Goal: Check status: Check status

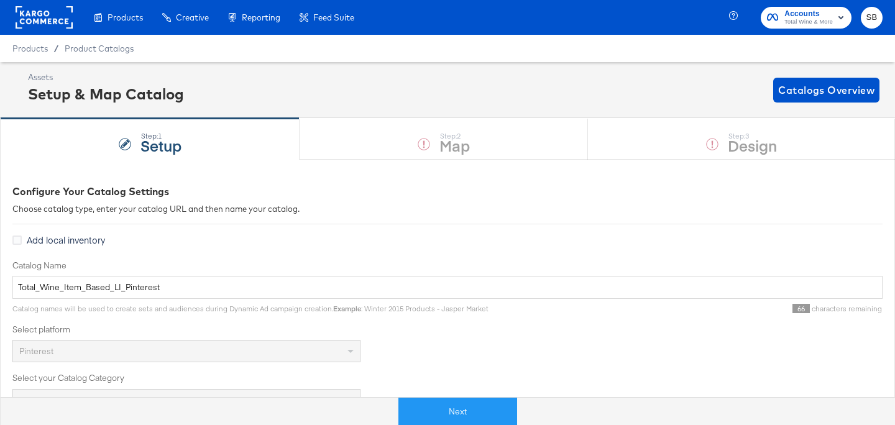
click at [34, 23] on rect at bounding box center [44, 17] width 57 height 22
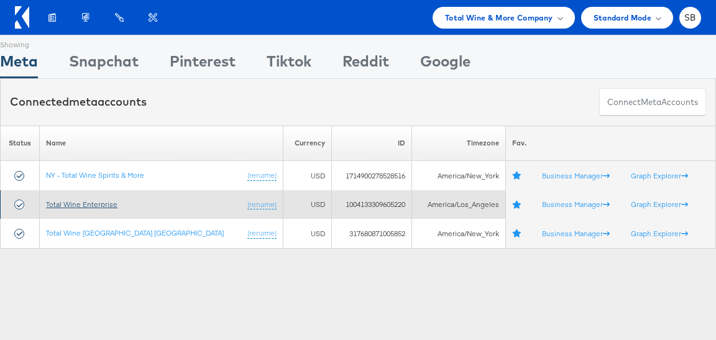
click at [98, 200] on link "Total Wine Enterprise" at bounding box center [81, 204] width 71 height 9
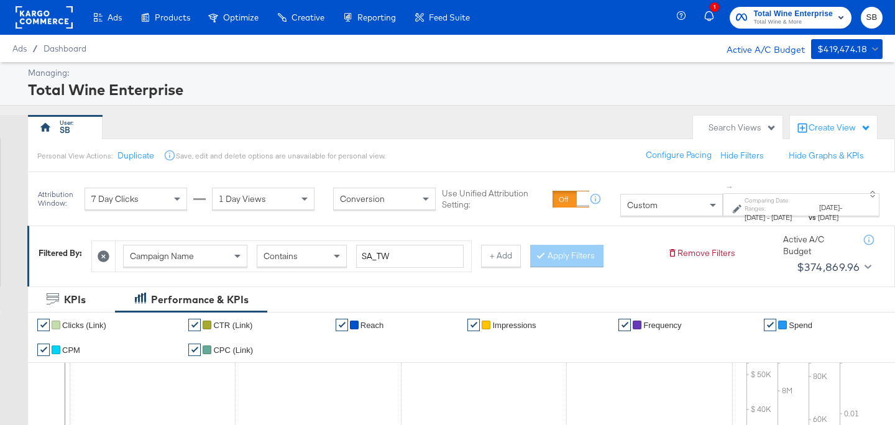
scroll to position [65, 0]
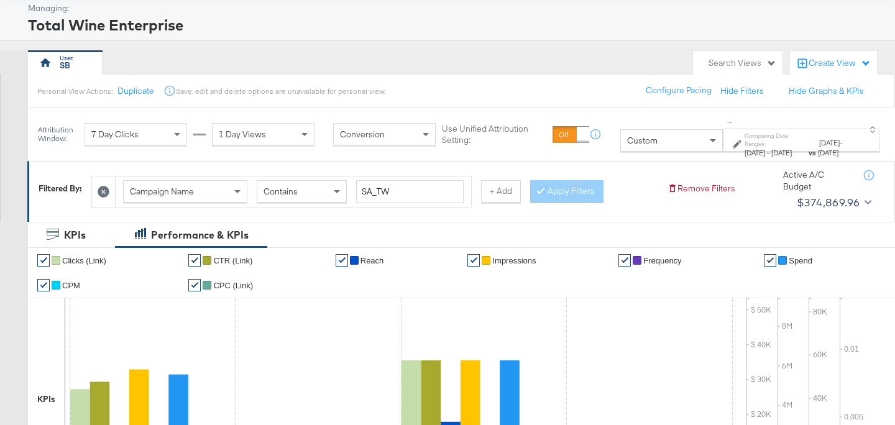
click at [745, 135] on label "Comparing Date Ranges:" at bounding box center [776, 140] width 62 height 16
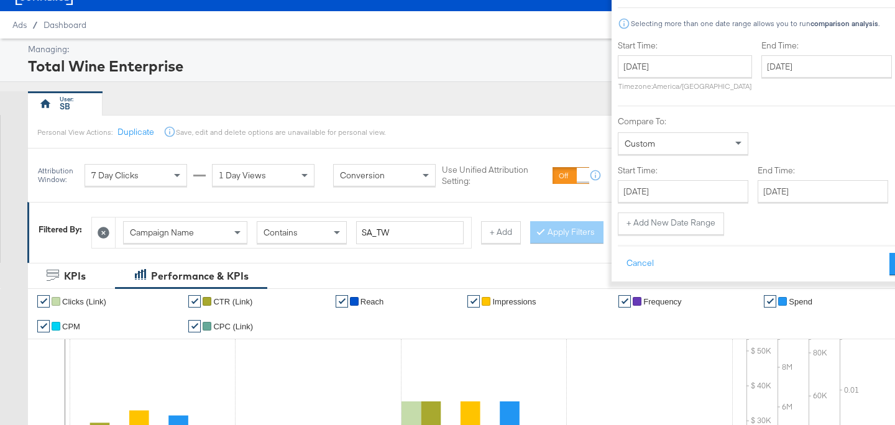
scroll to position [23, 0]
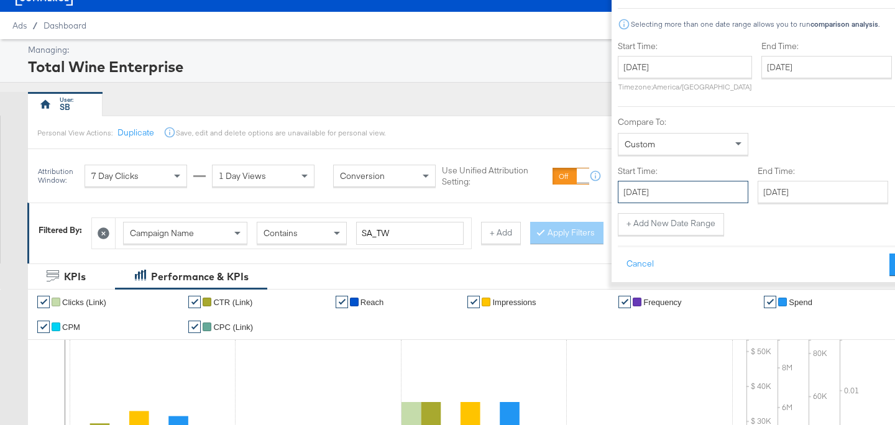
click at [618, 189] on input "[DATE]" at bounding box center [683, 192] width 131 height 22
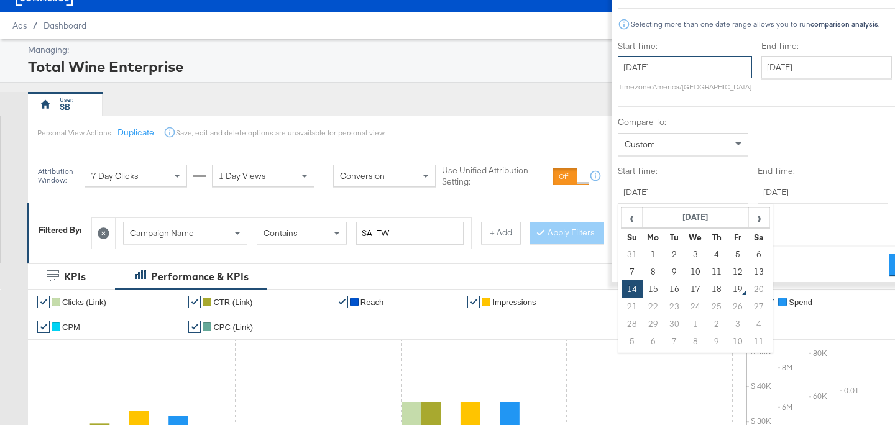
click at [620, 70] on input "September 16th 2025" at bounding box center [685, 67] width 134 height 22
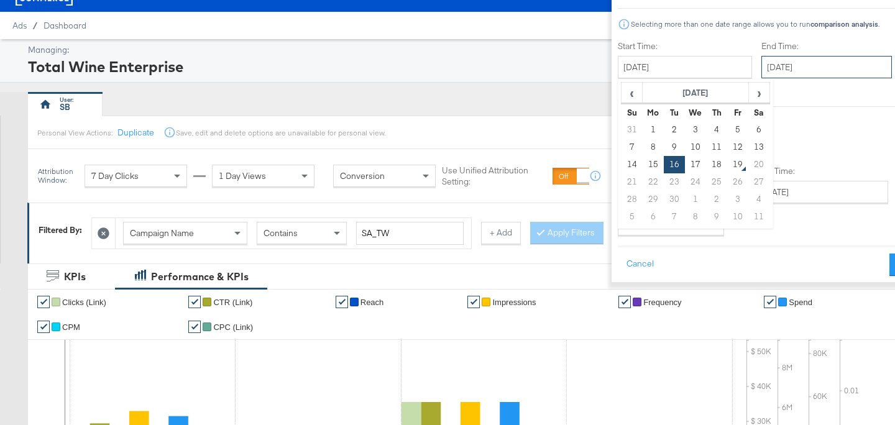
click at [761, 71] on input "September 17th 2025" at bounding box center [826, 67] width 131 height 22
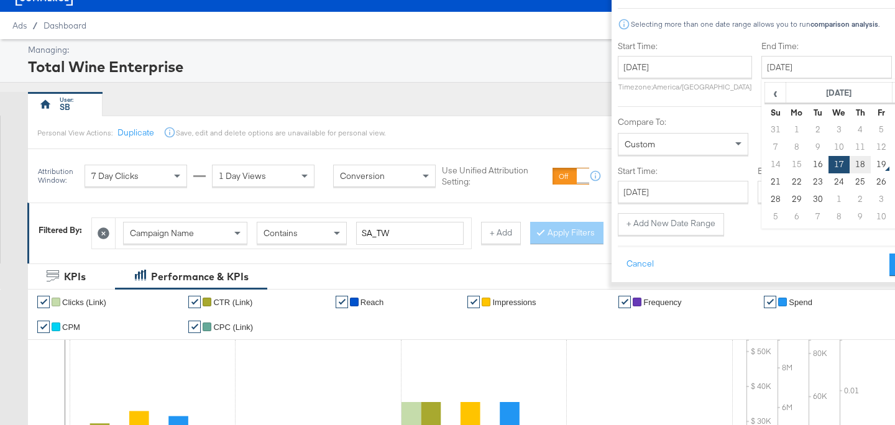
click at [850, 164] on td "18" at bounding box center [860, 164] width 21 height 17
type input "September 18th 2025"
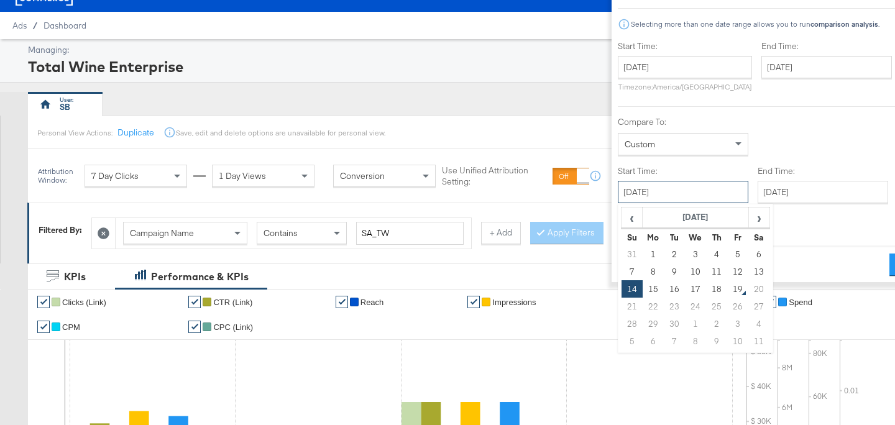
click at [650, 183] on input "September 14th 2025" at bounding box center [683, 192] width 131 height 22
click at [748, 272] on td "13" at bounding box center [758, 271] width 21 height 17
type input "September 13th 2025"
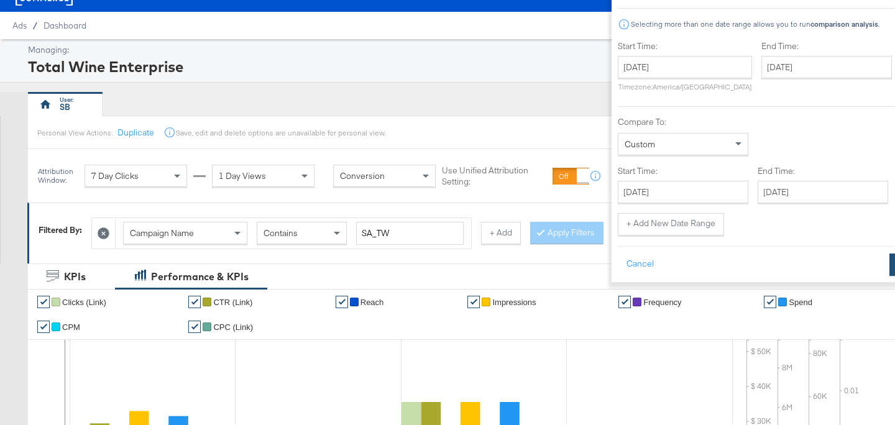
click at [889, 258] on button "Apply" at bounding box center [908, 265] width 39 height 22
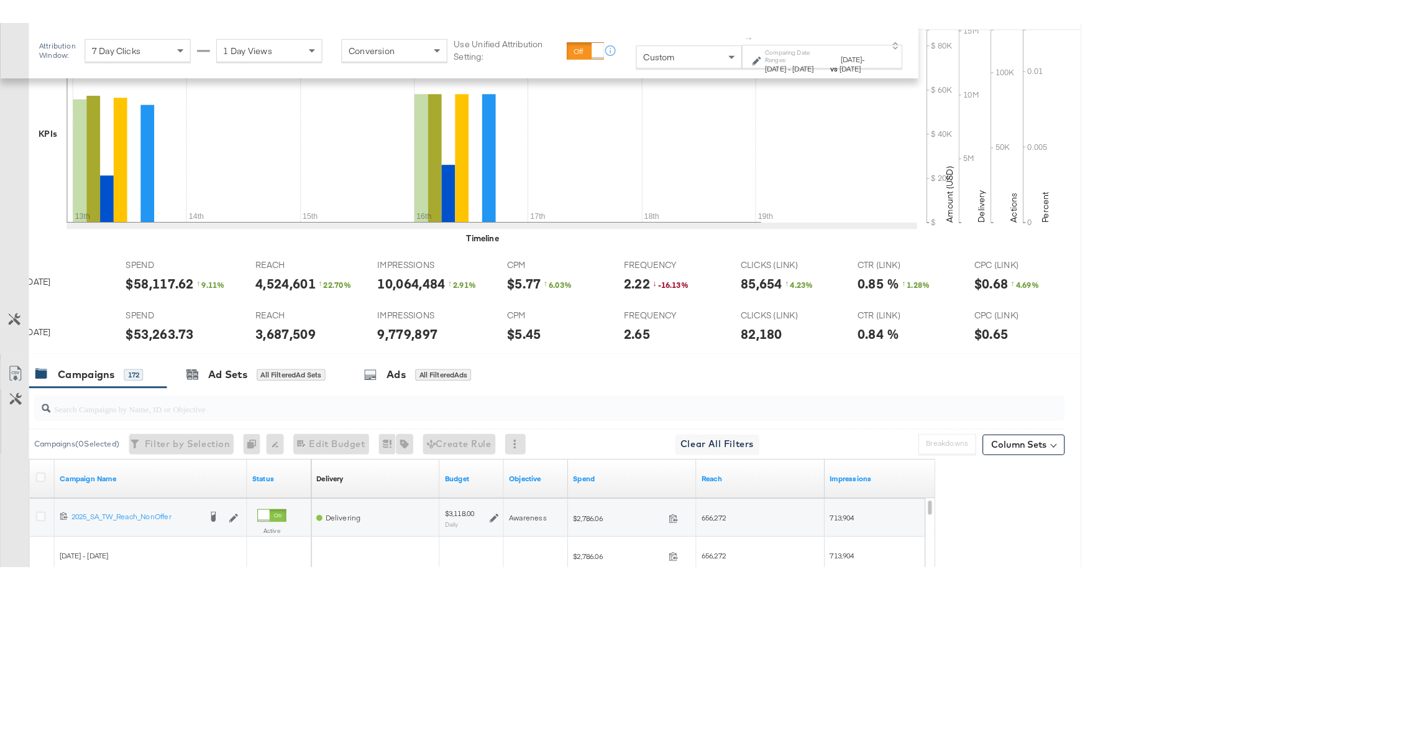
scroll to position [345, 0]
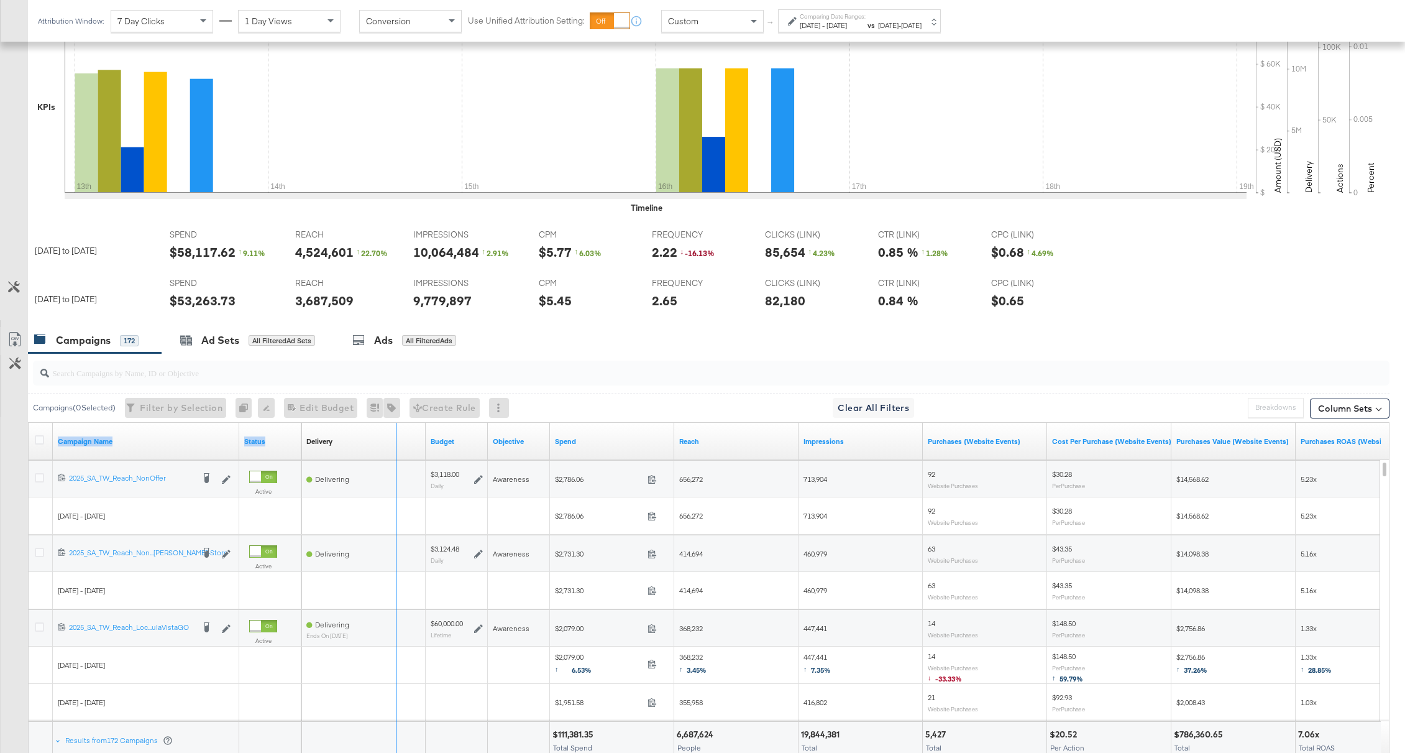
drag, startPoint x: 236, startPoint y: 431, endPoint x: 393, endPoint y: 429, distance: 157.3
click at [29, 423] on div "Campaign Name Status Delivery Sorting Unavailable Budget Objective Spend Reach …" at bounding box center [29, 423] width 0 height 0
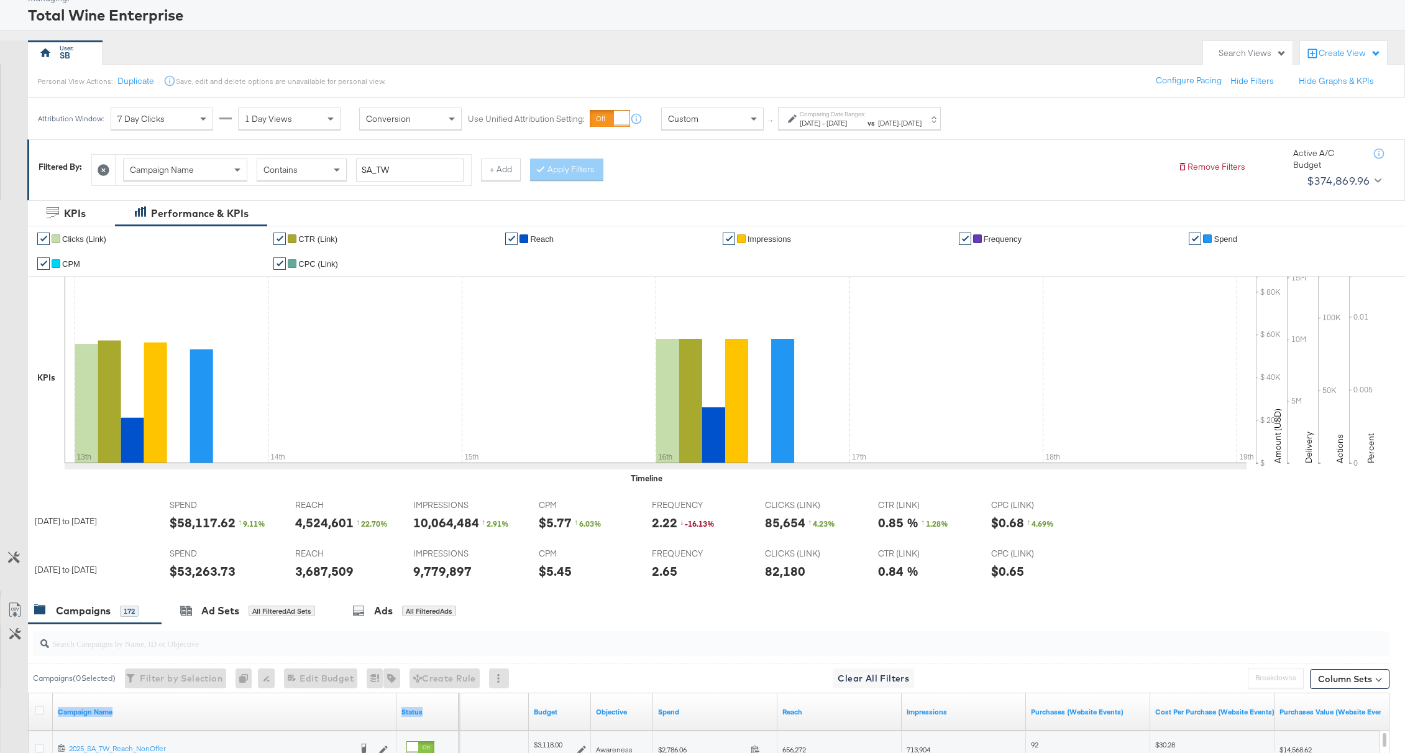
scroll to position [73, 0]
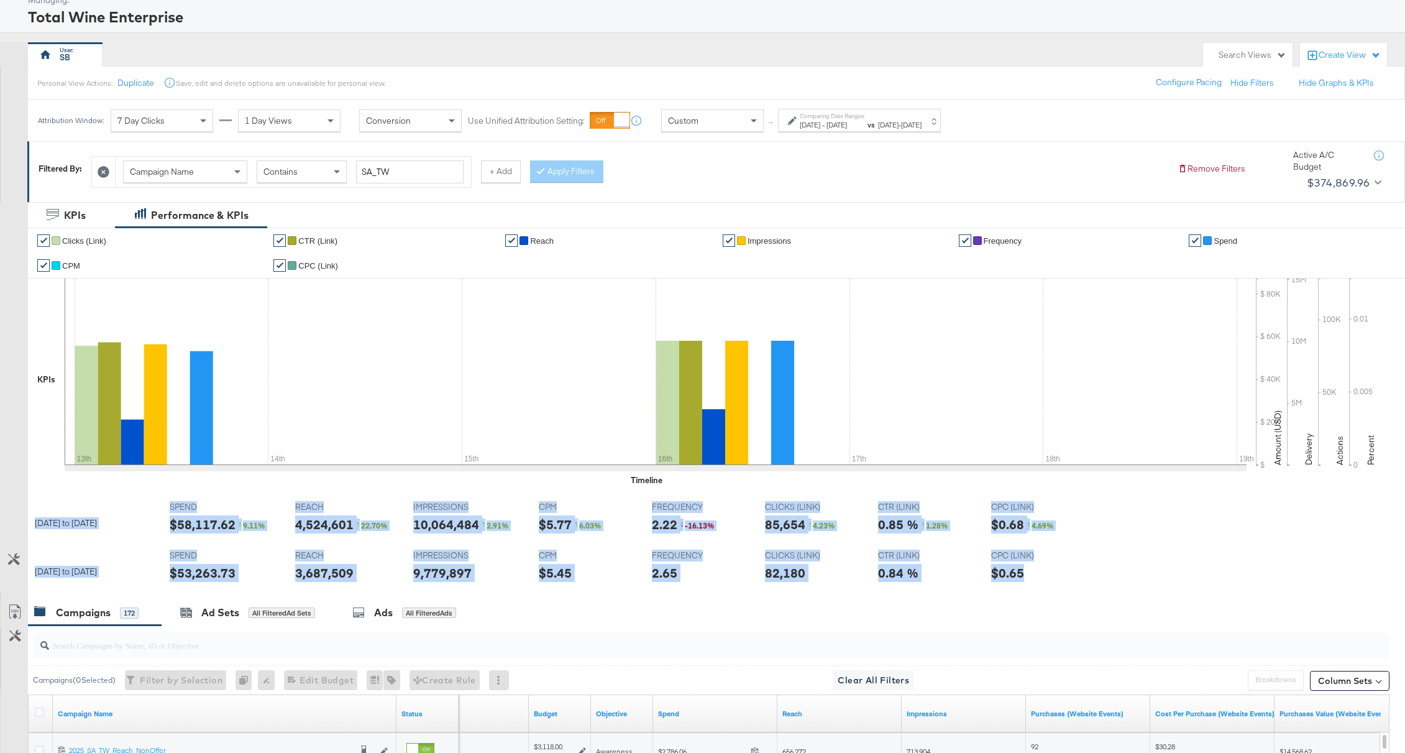
drag, startPoint x: 1060, startPoint y: 581, endPoint x: 37, endPoint y: 521, distance: 1024.7
click at [35, 424] on tbody "Sep 16th 2025 to Sep 18th 2025 SPEND SPEND $58,117.62 ↑ 9.11 % REACH REACH 4,52…" at bounding box center [561, 543] width 1067 height 97
copy tbody "Sep 16th 2025 to Sep 18th 2025 SPEND SPEND $58,117.62 ↑ 9.11 % REACH REACH 4,52…"
click at [566, 424] on div "CPM CPM $5.77 ↑ 6.03 %" at bounding box center [586, 519] width 112 height 47
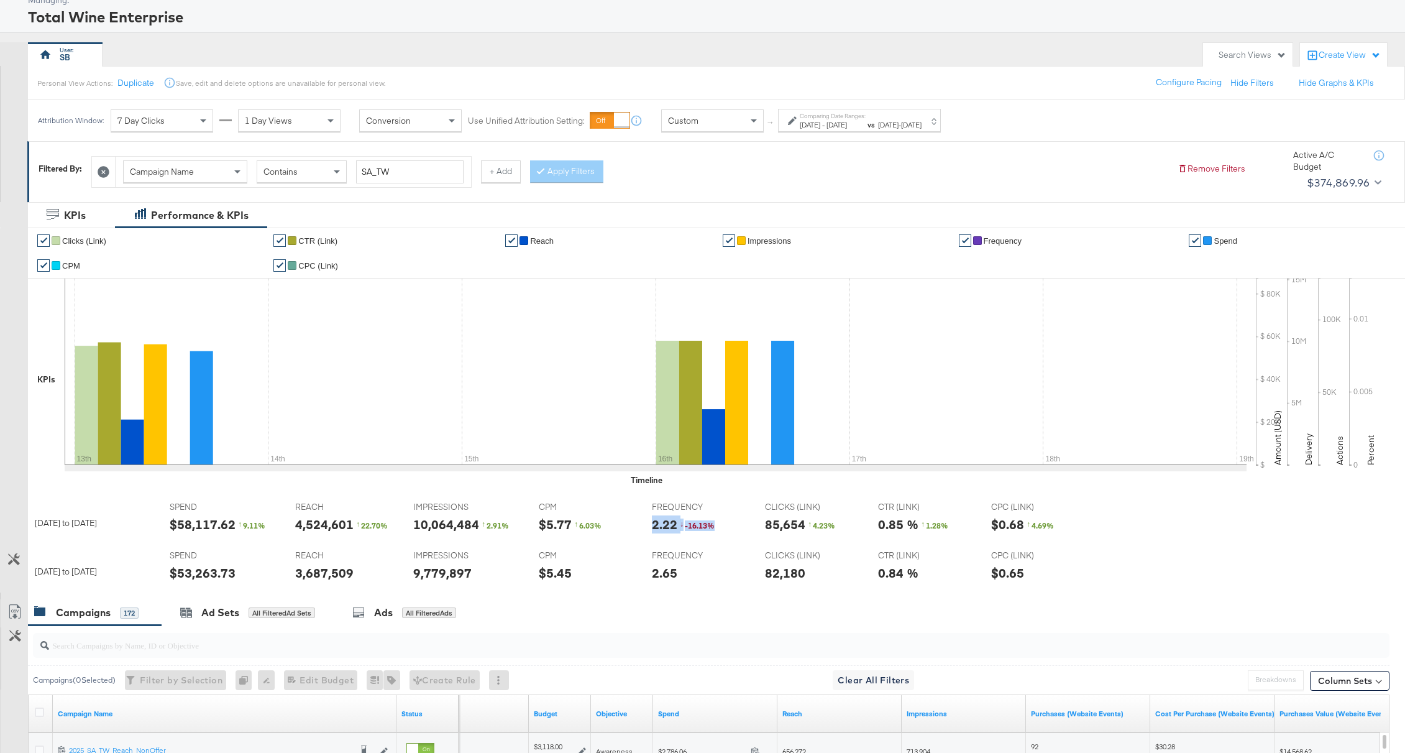
drag, startPoint x: 641, startPoint y: 518, endPoint x: 720, endPoint y: 524, distance: 79.7
click at [720, 424] on div "FREQUENCY FREQUENCY 2.22 ↓ -16.13 %" at bounding box center [699, 519] width 112 height 47
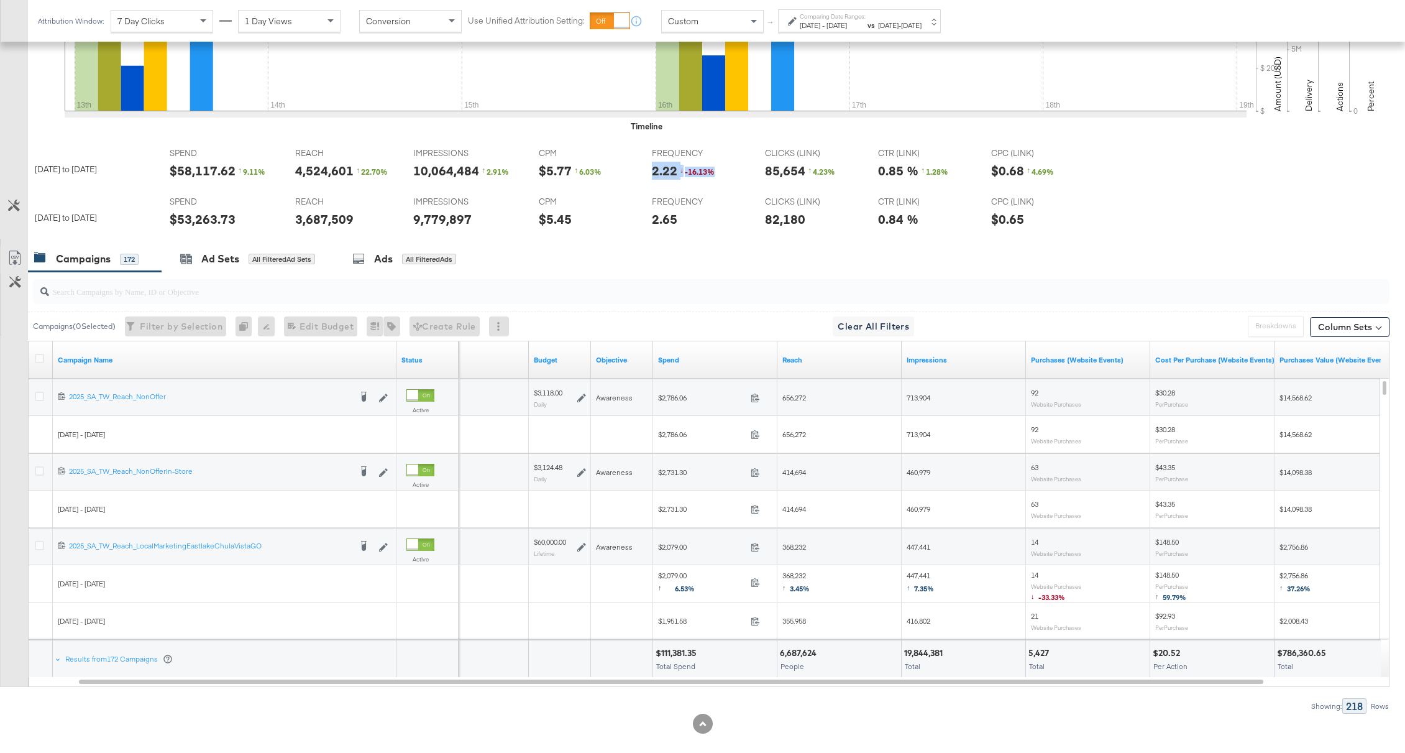
scroll to position [442, 0]
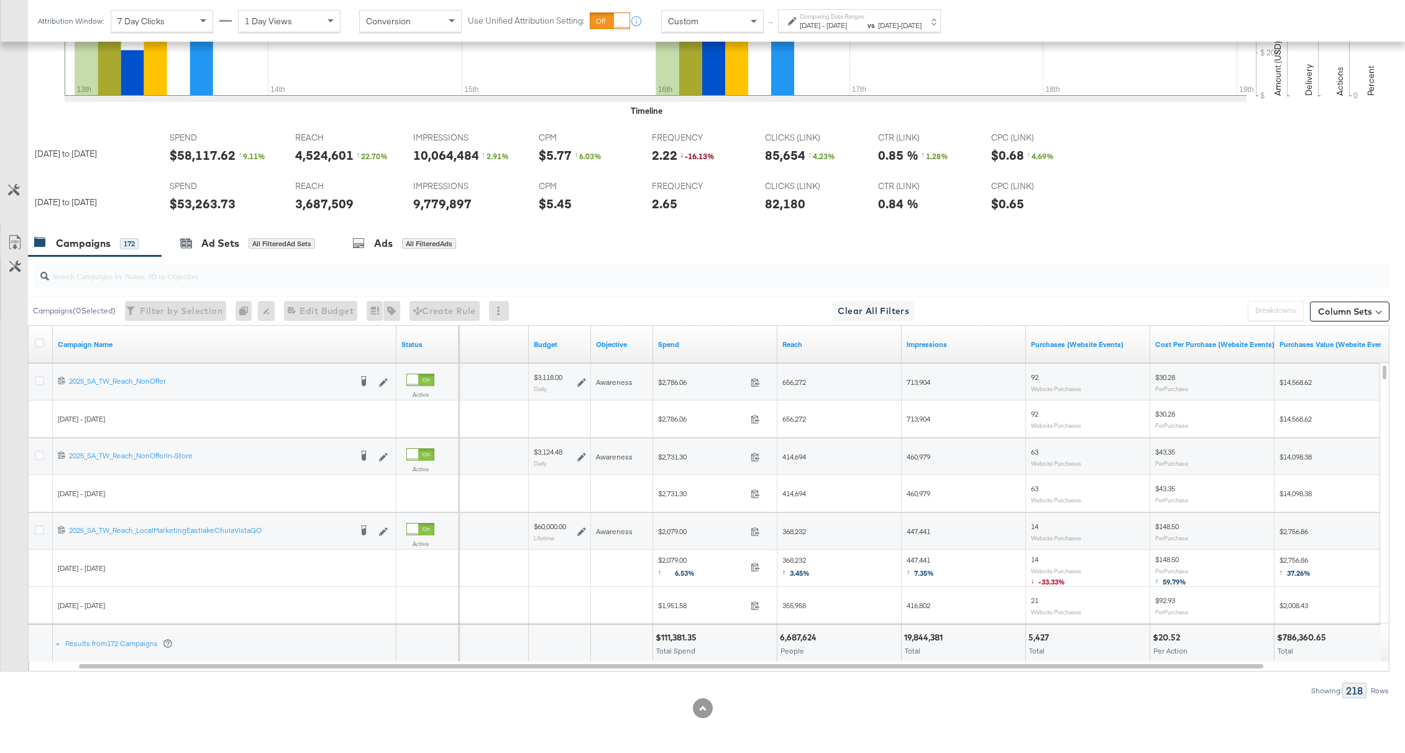
click at [820, 22] on span "Sep 16th 2025" at bounding box center [810, 25] width 21 height 9
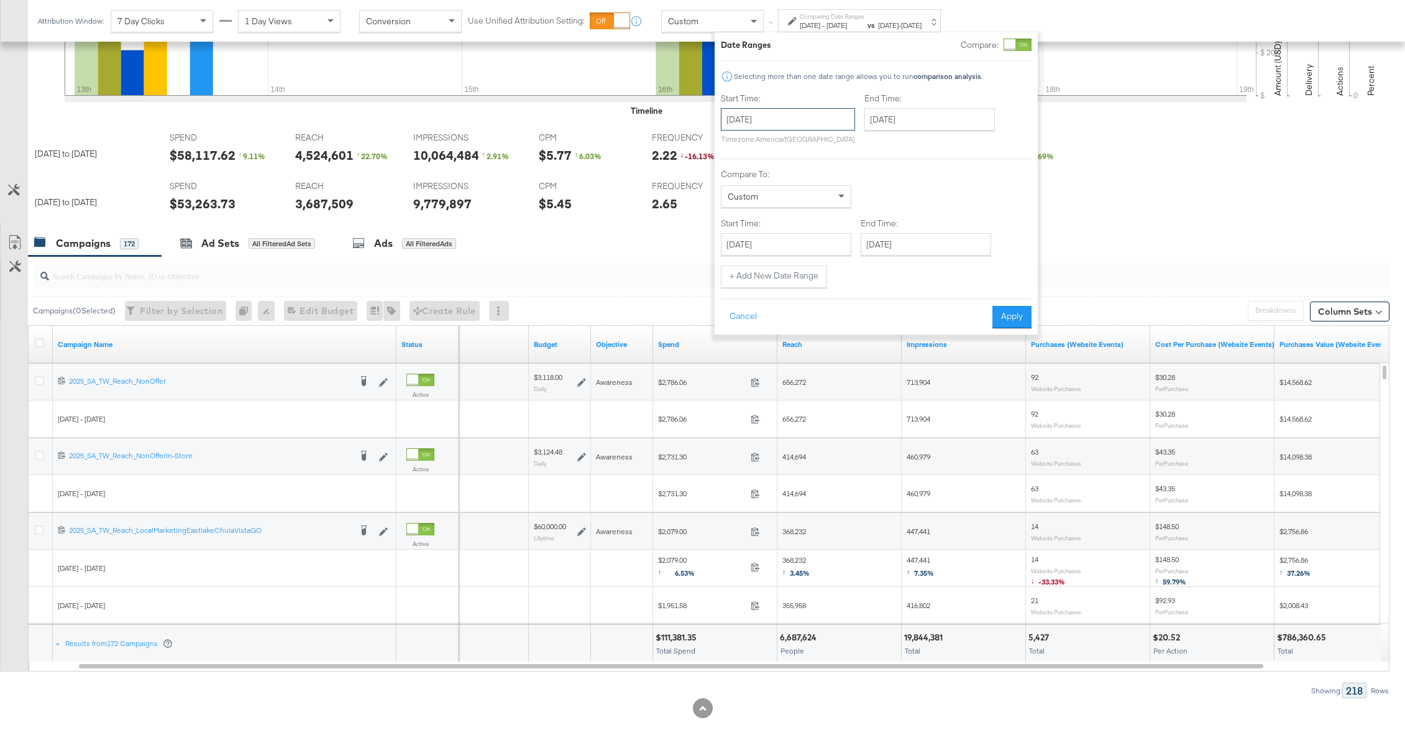
click at [756, 119] on input "September 16th 2025" at bounding box center [788, 119] width 134 height 22
click at [894, 194] on div "Compare To: Custom" at bounding box center [876, 187] width 311 height 39
click at [817, 247] on input "September 13th 2025" at bounding box center [786, 244] width 131 height 22
click at [894, 209] on div "Sep 16th 2025 to Sep 18th 2025 SPEND SPEND $58,117.62 ↑ 9.11 % REACH REACH 4,52…" at bounding box center [716, 174] width 1377 height 97
click at [894, 310] on button "Apply" at bounding box center [1012, 317] width 39 height 22
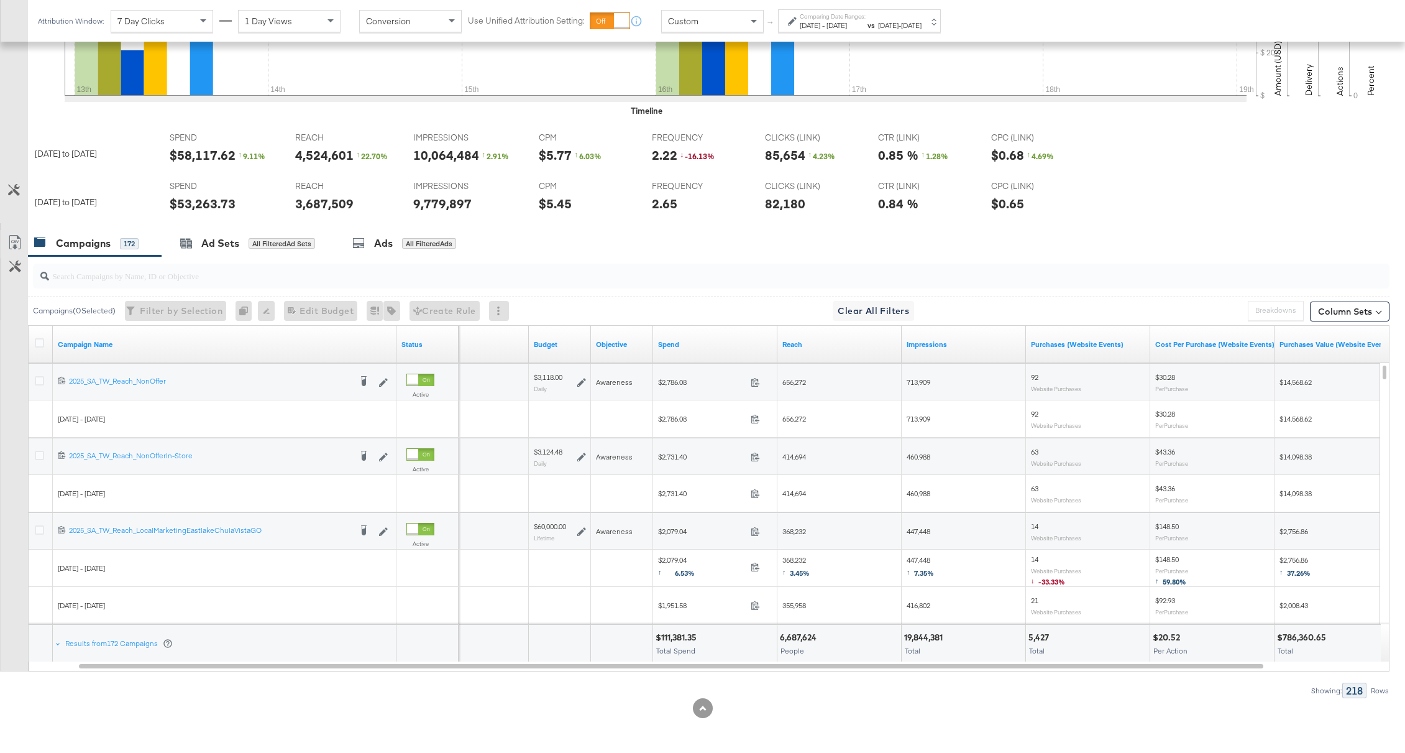
click at [877, 22] on strong "vs" at bounding box center [871, 25] width 11 height 9
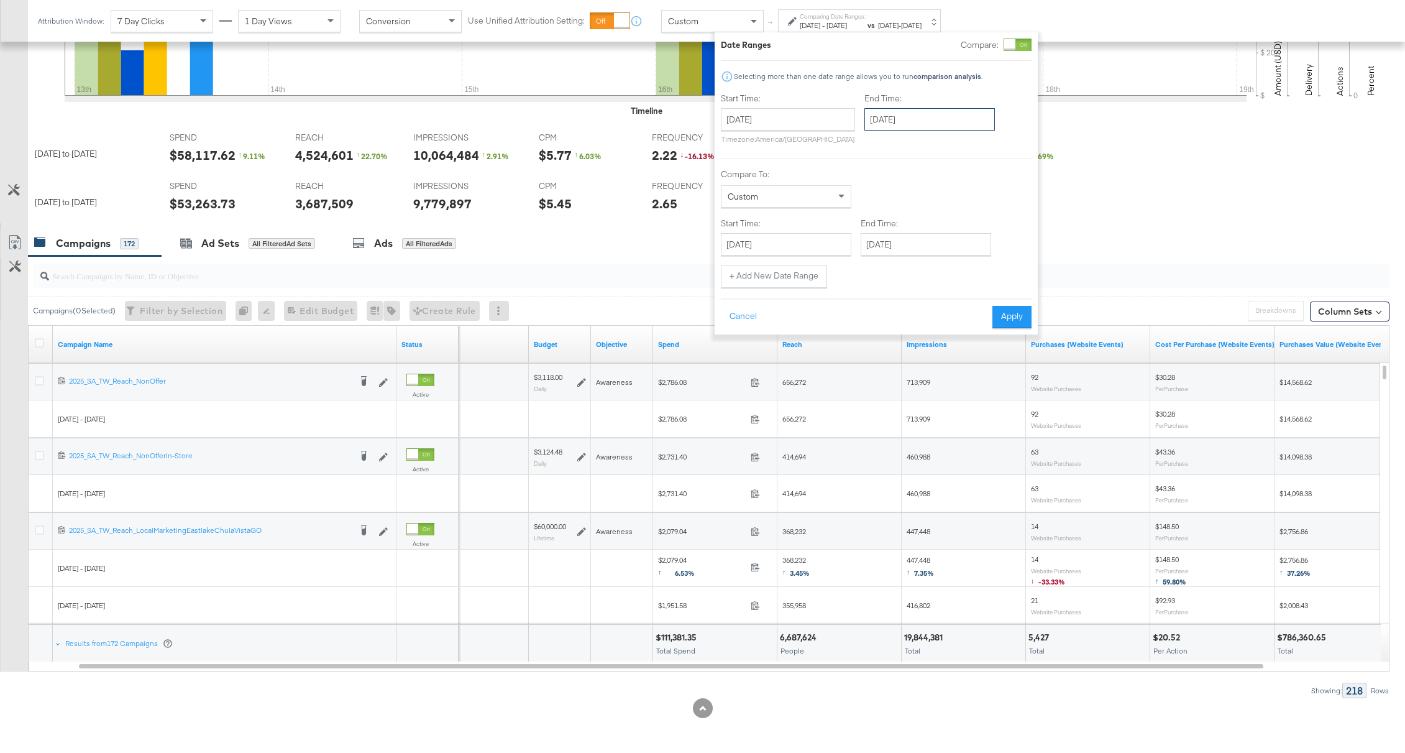
click at [894, 125] on input "September 18th 2025" at bounding box center [930, 119] width 131 height 22
click at [894, 215] on td "16" at bounding box center [921, 216] width 21 height 17
type input "September 16th 2025"
click at [781, 243] on input "September 13th 2025" at bounding box center [786, 244] width 131 height 22
click at [776, 121] on input "September 16th 2025" at bounding box center [788, 119] width 134 height 22
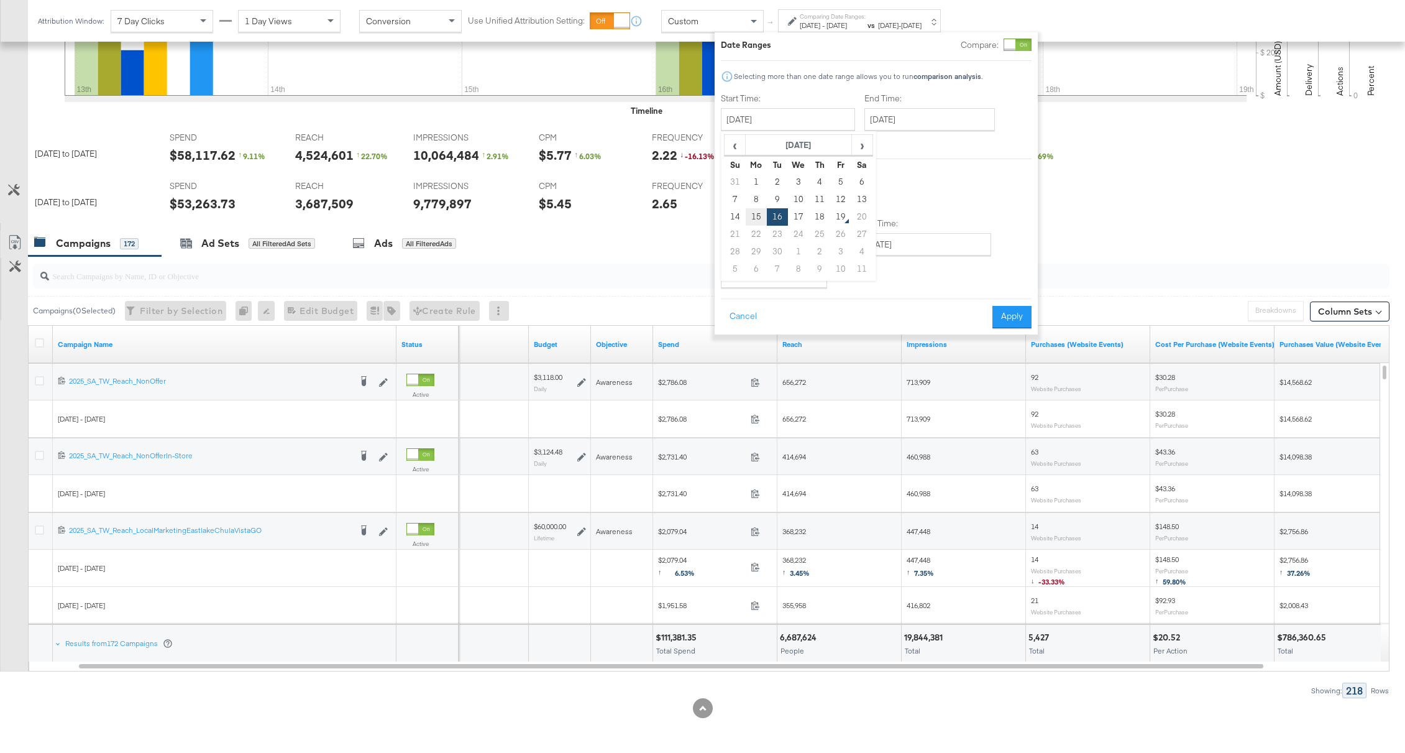
click at [763, 211] on td "15" at bounding box center [756, 216] width 21 height 17
type input "September 15th 2025"
click at [894, 108] on input "September 16th 2025" at bounding box center [930, 119] width 131 height 22
click at [894, 212] on td "15" at bounding box center [899, 216] width 21 height 17
type input "September 15th 2025"
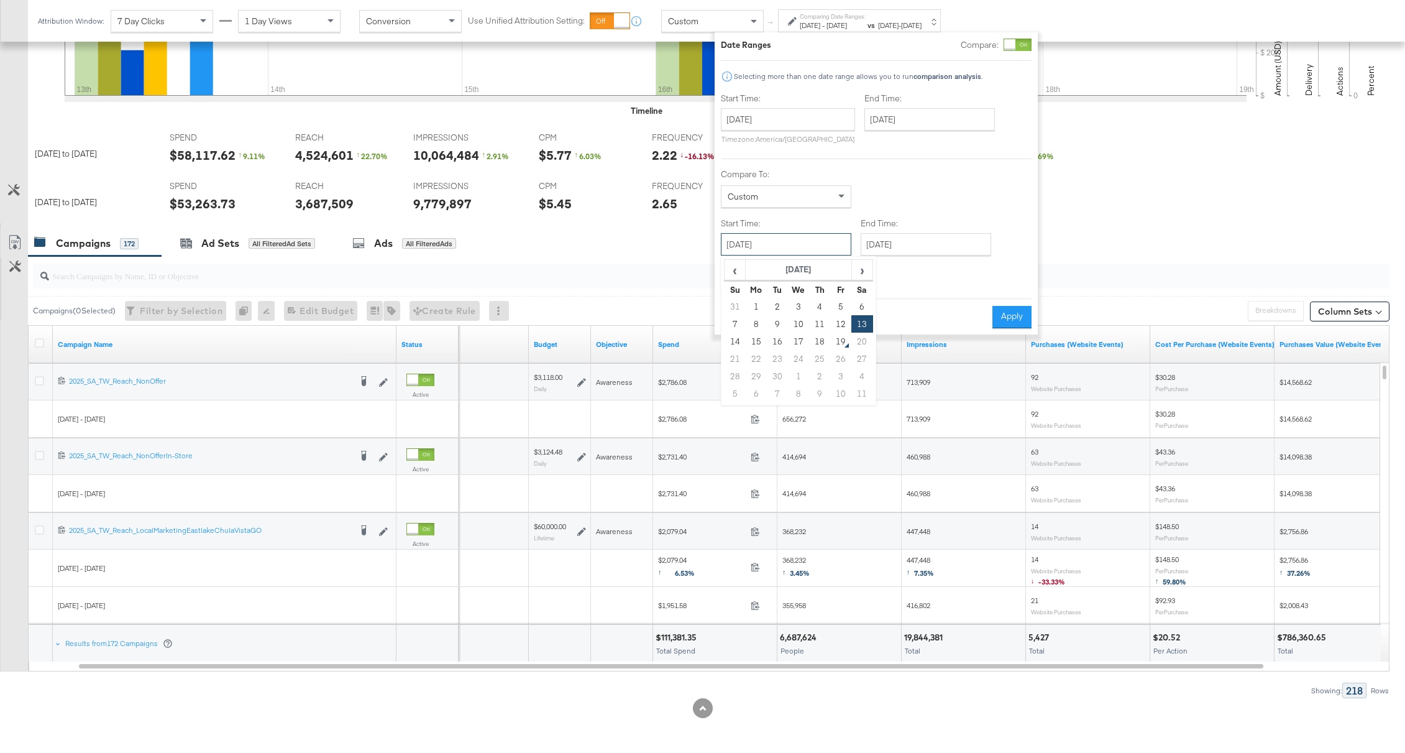
click at [810, 244] on input "September 13th 2025" at bounding box center [786, 244] width 131 height 22
click at [771, 339] on td "16" at bounding box center [777, 341] width 21 height 17
type input "September 16th 2025"
click at [888, 243] on input "September 16th 2025" at bounding box center [926, 244] width 131 height 22
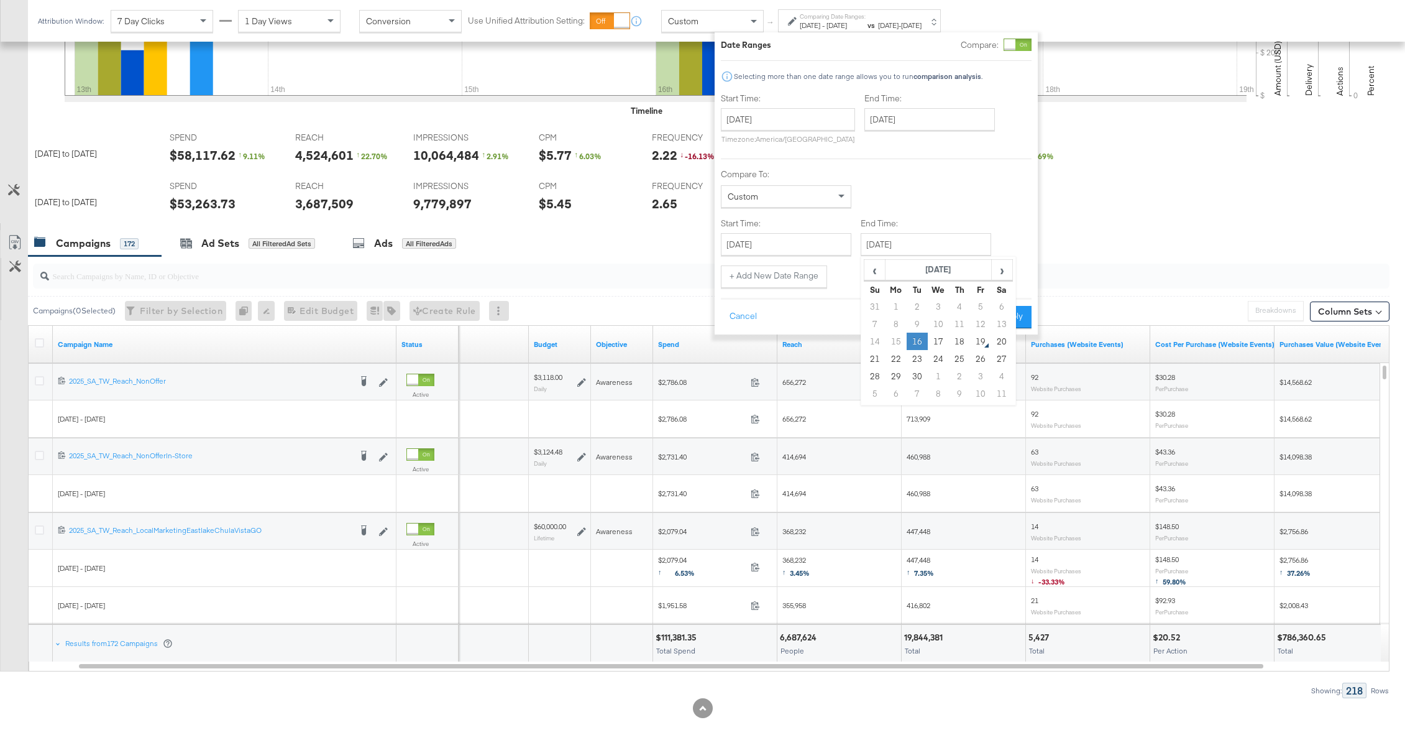
click at [894, 341] on td "16" at bounding box center [917, 341] width 21 height 17
click at [797, 273] on button "+ Add New Date Range" at bounding box center [774, 276] width 106 height 22
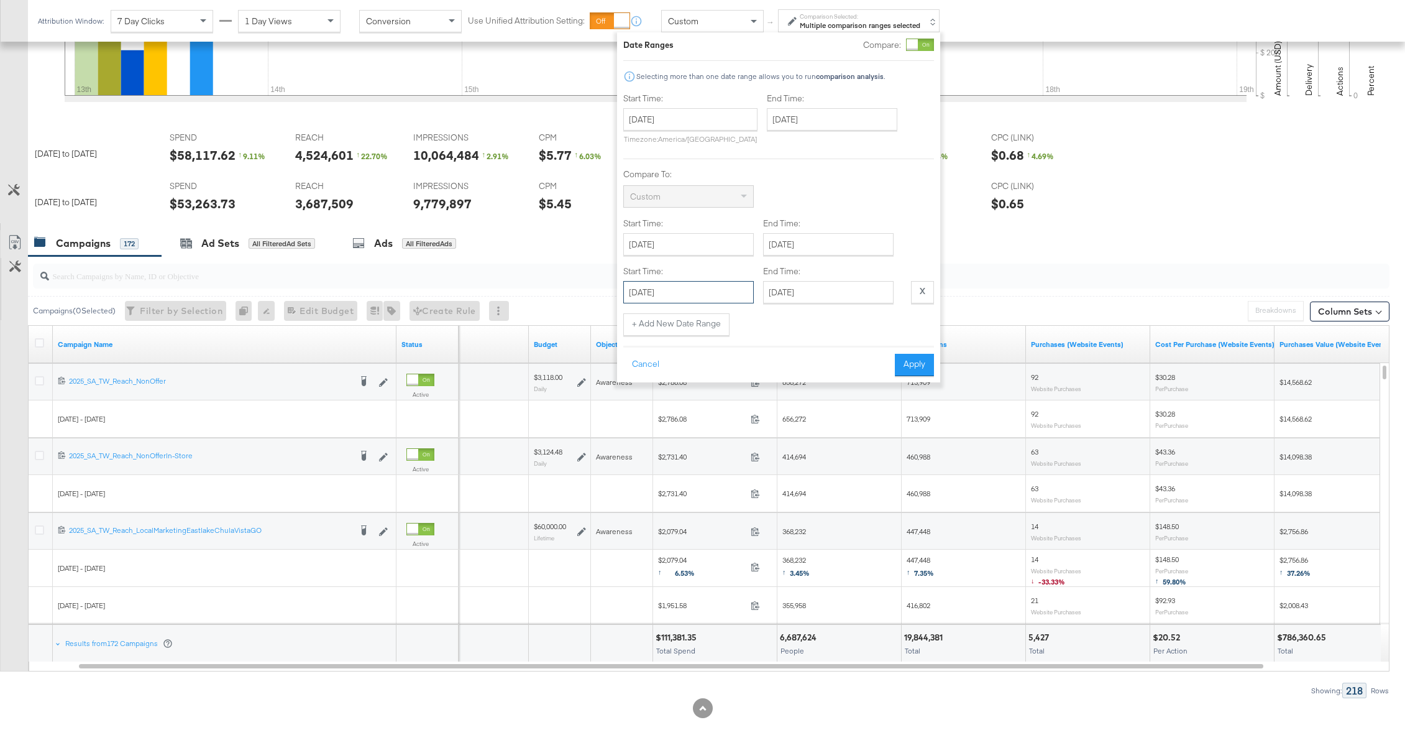
click at [697, 292] on input "September 15th 2025" at bounding box center [688, 292] width 131 height 22
click at [706, 387] on td "17" at bounding box center [700, 388] width 21 height 17
type input "September 17th 2025"
click at [699, 326] on button "+ Add New Date Range" at bounding box center [676, 324] width 106 height 22
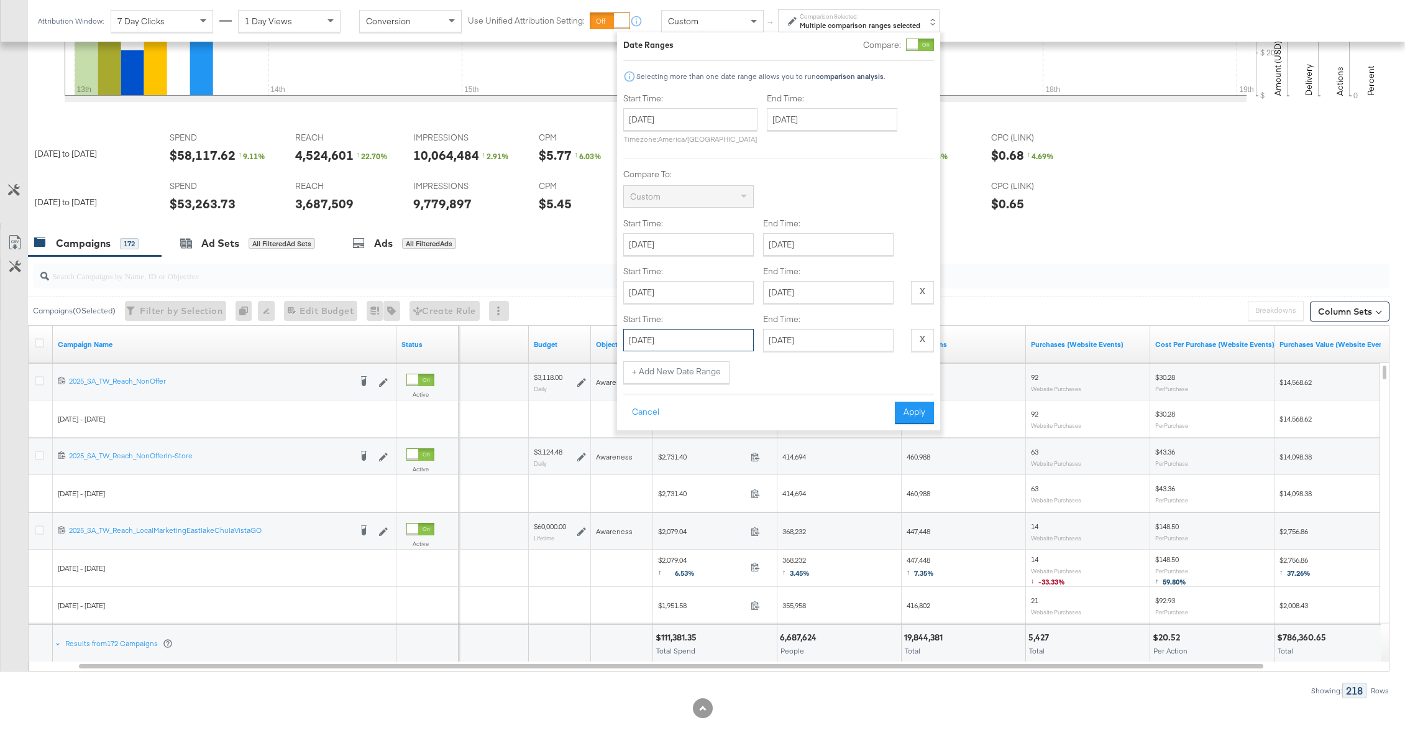
click at [696, 345] on input "September 15th 2025" at bounding box center [688, 340] width 131 height 22
click at [724, 358] on td "18" at bounding box center [722, 359] width 21 height 17
type input "September 18th 2025"
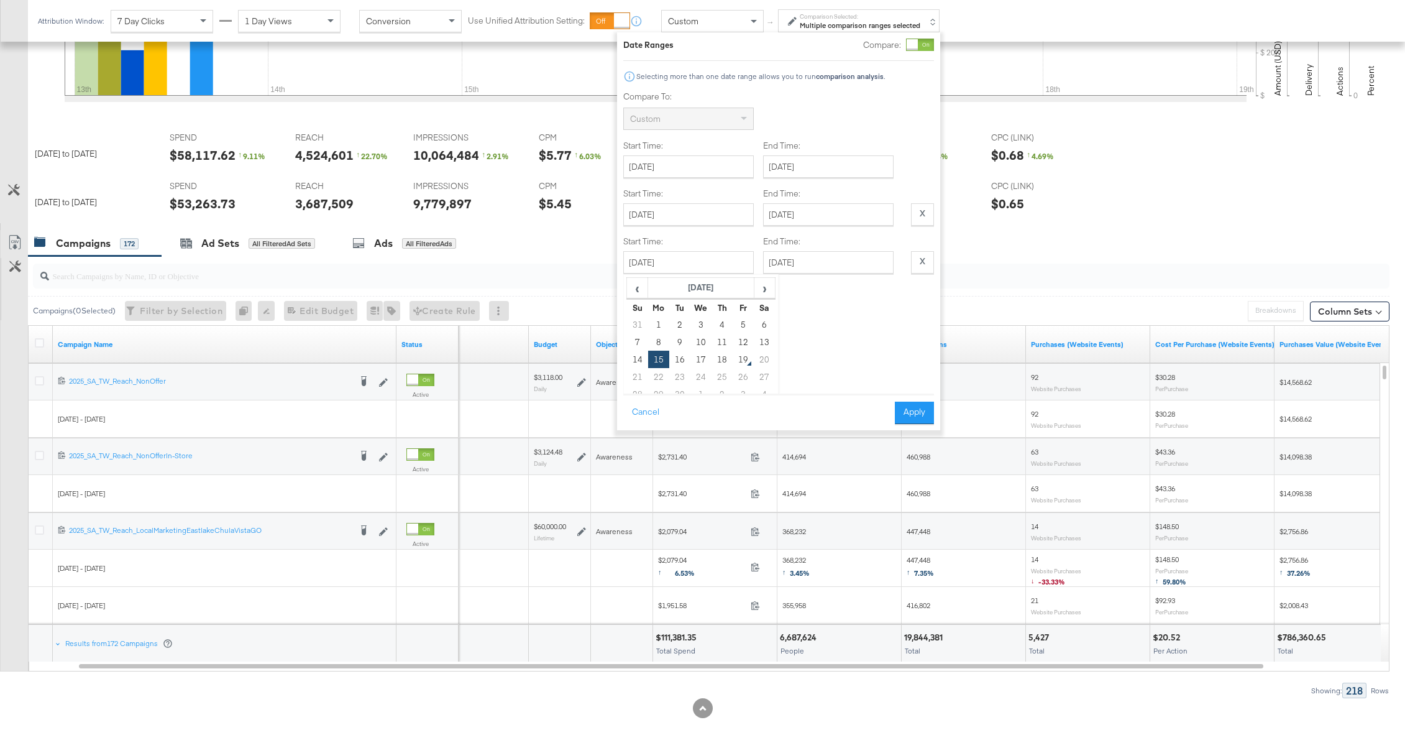
scroll to position [0, 0]
click at [894, 418] on button "Apply" at bounding box center [914, 412] width 39 height 22
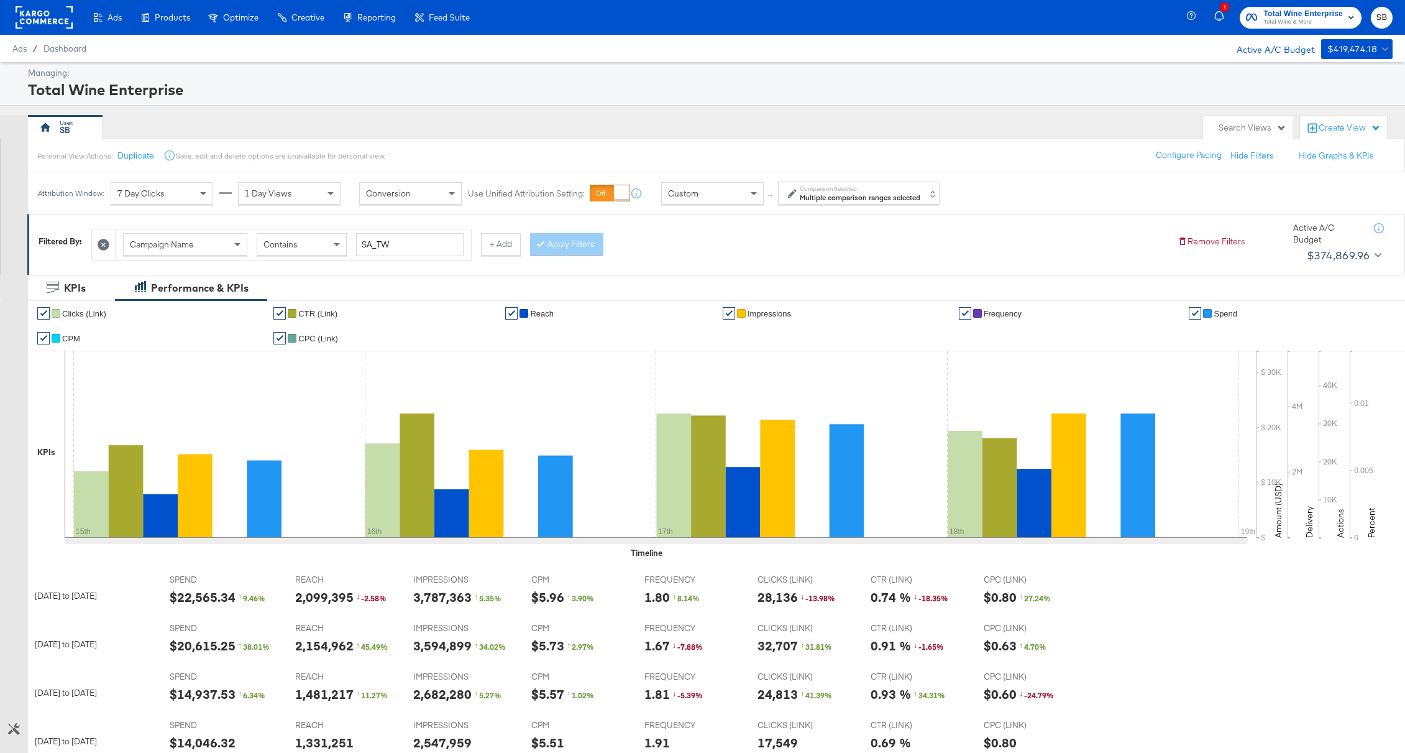
scroll to position [111, 0]
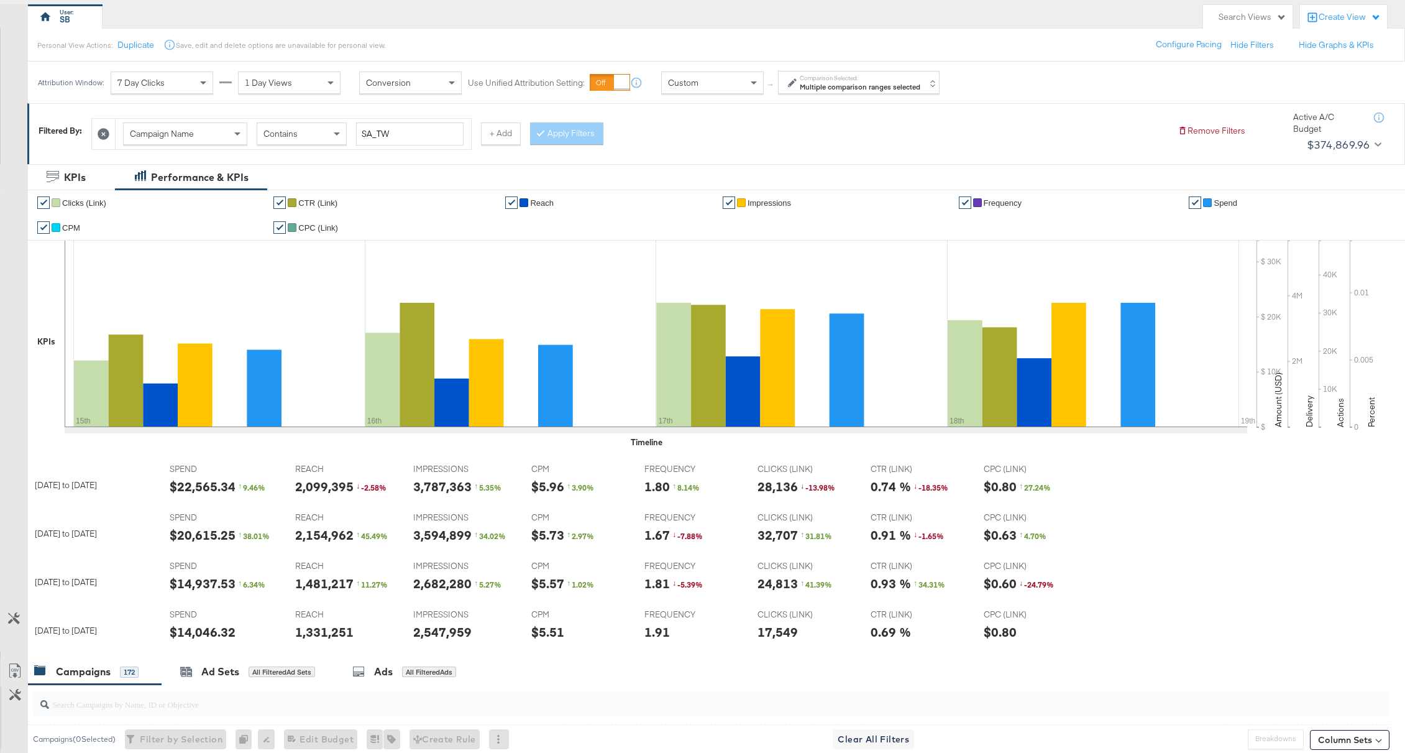
click at [819, 83] on strong "Multiple comparison ranges selected" at bounding box center [860, 86] width 121 height 9
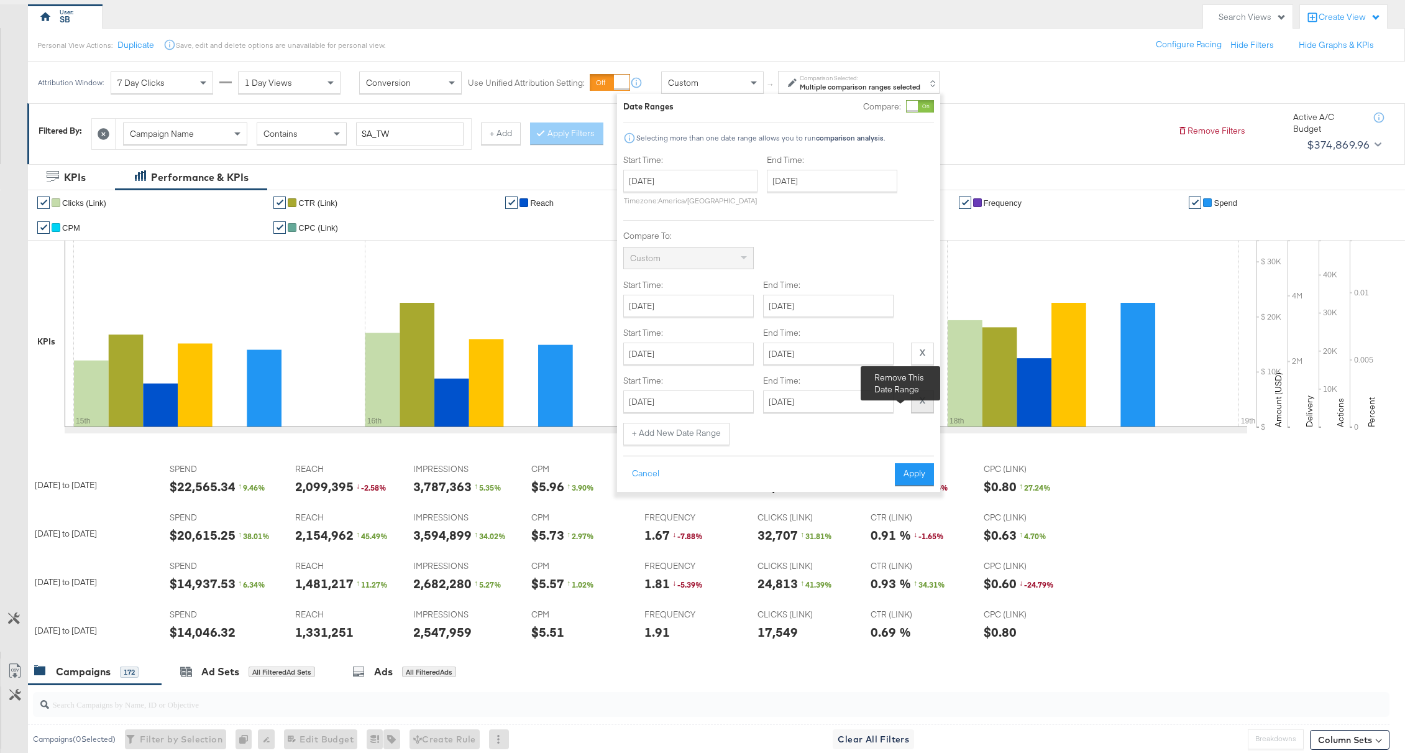
click at [894, 406] on button "X" at bounding box center [922, 401] width 23 height 22
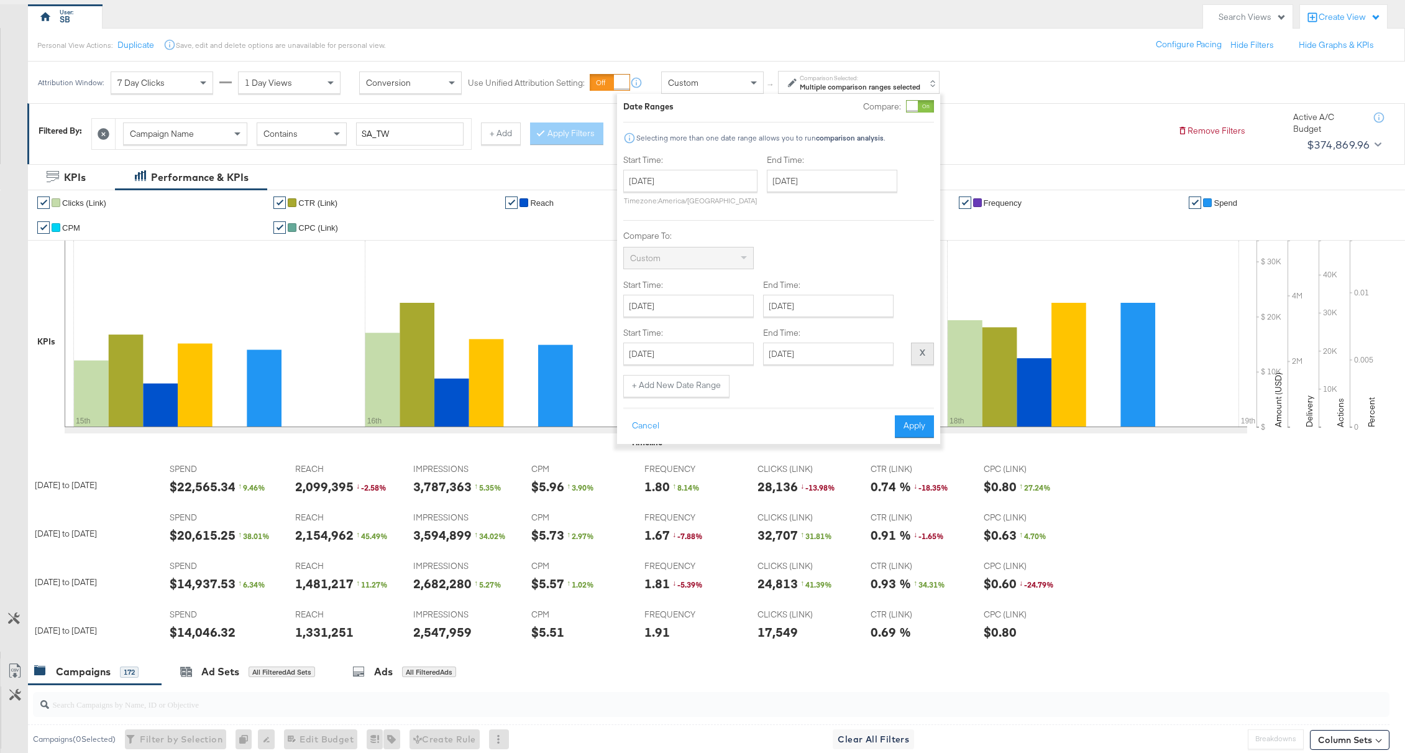
click at [894, 364] on button "X" at bounding box center [922, 353] width 23 height 22
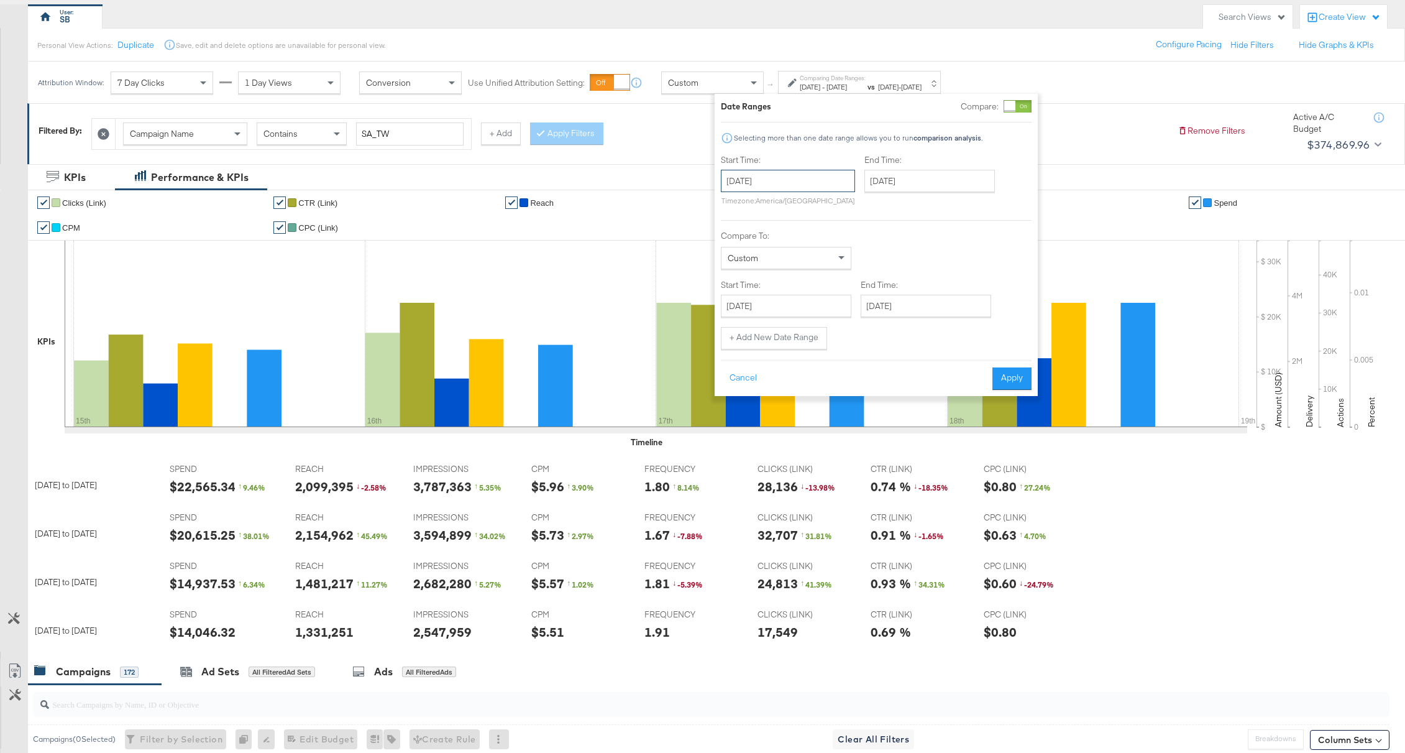
click at [787, 174] on input "September 15th 2025" at bounding box center [788, 181] width 134 height 22
click at [776, 273] on td "16" at bounding box center [777, 278] width 21 height 17
type input "September 16th 2025"
click at [894, 188] on input "September 16th 2025" at bounding box center [930, 181] width 131 height 22
click at [894, 280] on td "18" at bounding box center [963, 278] width 21 height 17
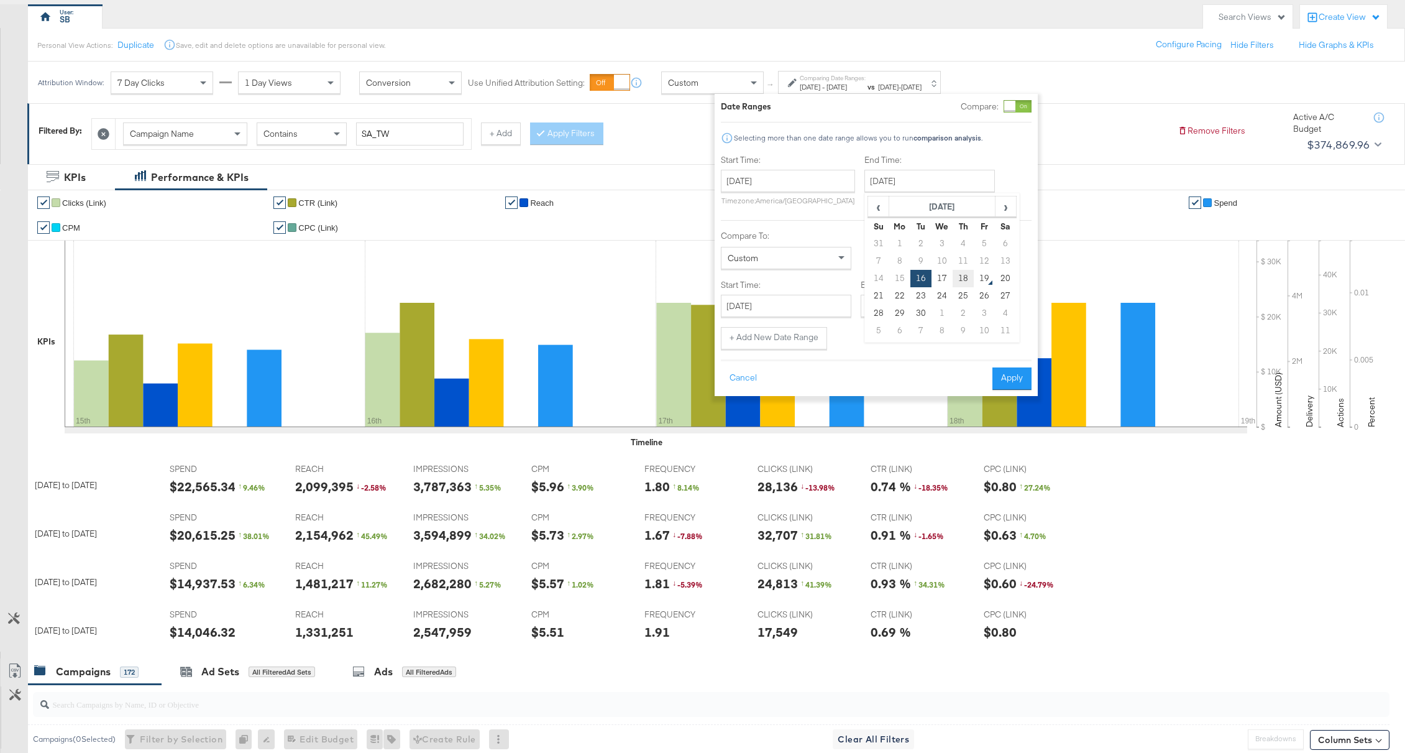
type input "September 18th 2025"
click at [814, 183] on input "September 16th 2025" at bounding box center [788, 181] width 134 height 22
click at [894, 253] on div "Compare To: Custom" at bounding box center [876, 249] width 311 height 39
click at [790, 301] on input "September 16th 2025" at bounding box center [786, 306] width 131 height 22
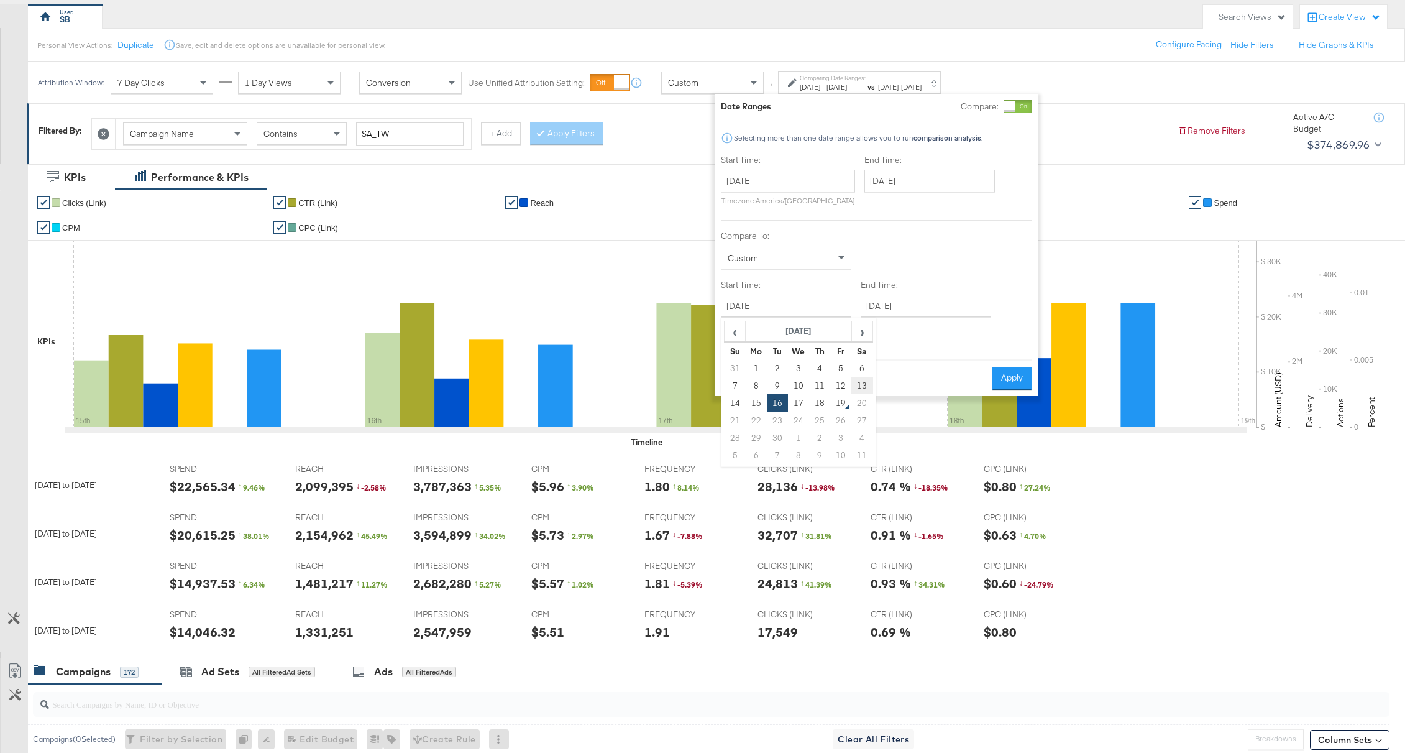
click at [862, 385] on td "13" at bounding box center [861, 385] width 21 height 17
type input "September 13th 2025"
click at [892, 318] on div "Start Time: September 16th 2025 ‹ September 2025 › Su Mo Tu We Th Fr Sa 31 1 2 …" at bounding box center [876, 252] width 311 height 196
click at [894, 305] on input "September 16th 2025" at bounding box center [926, 306] width 131 height 22
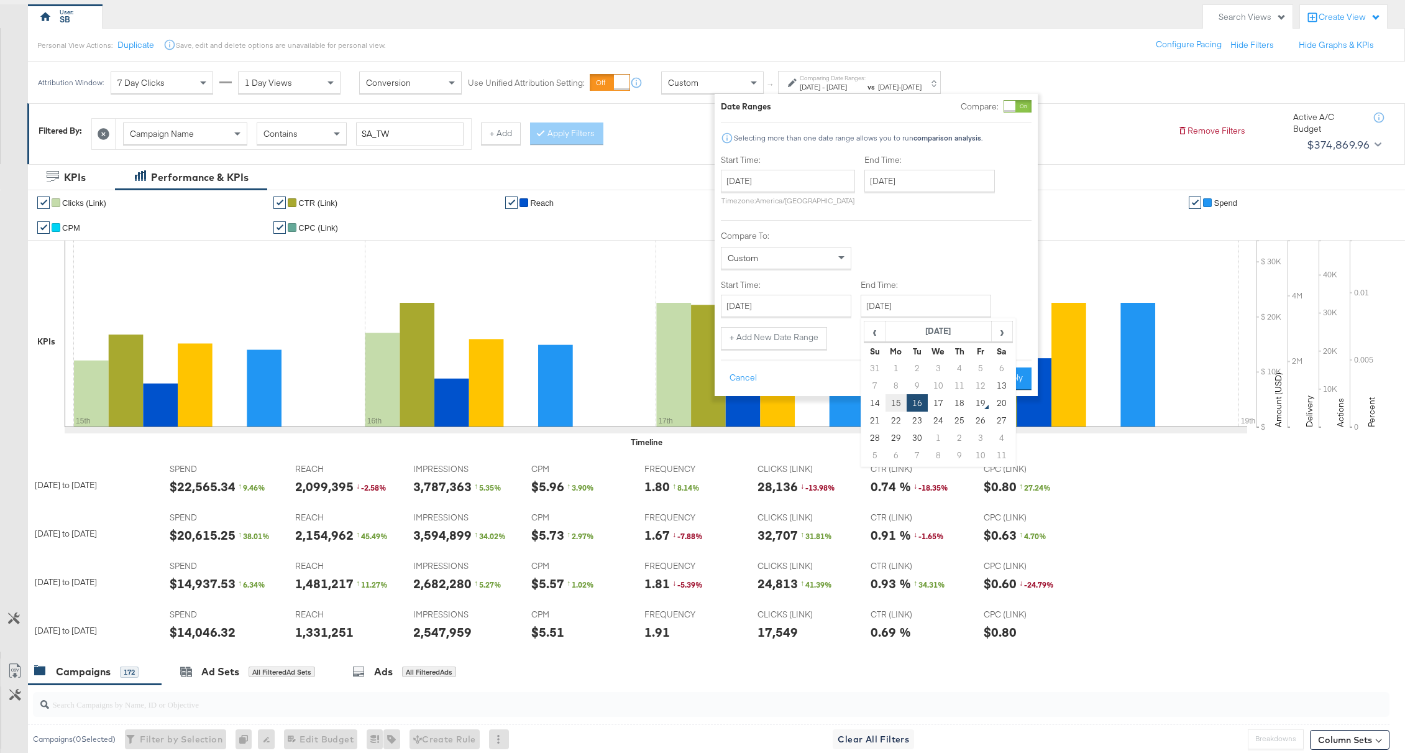
click at [894, 400] on td "15" at bounding box center [896, 402] width 21 height 17
type input "September 15th 2025"
click at [894, 387] on button "Apply" at bounding box center [1012, 378] width 39 height 22
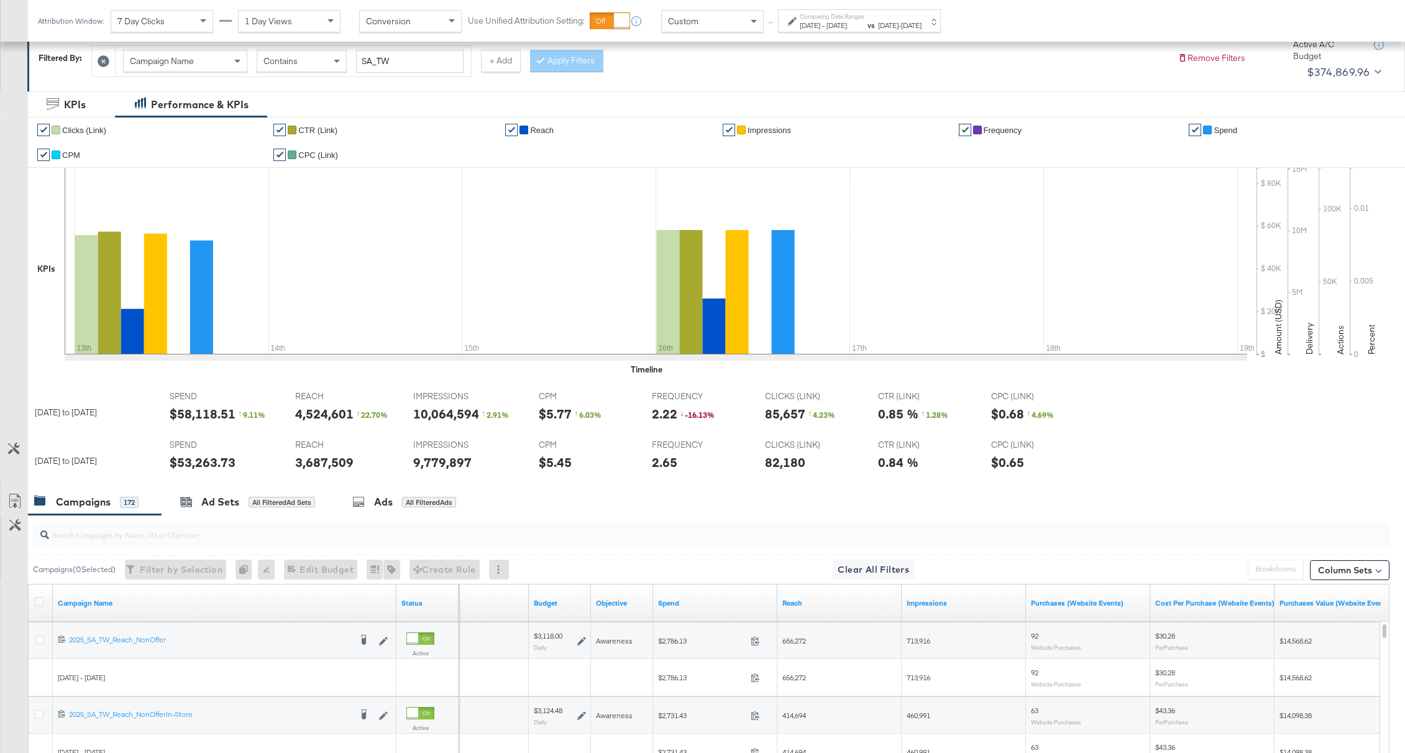
scroll to position [193, 0]
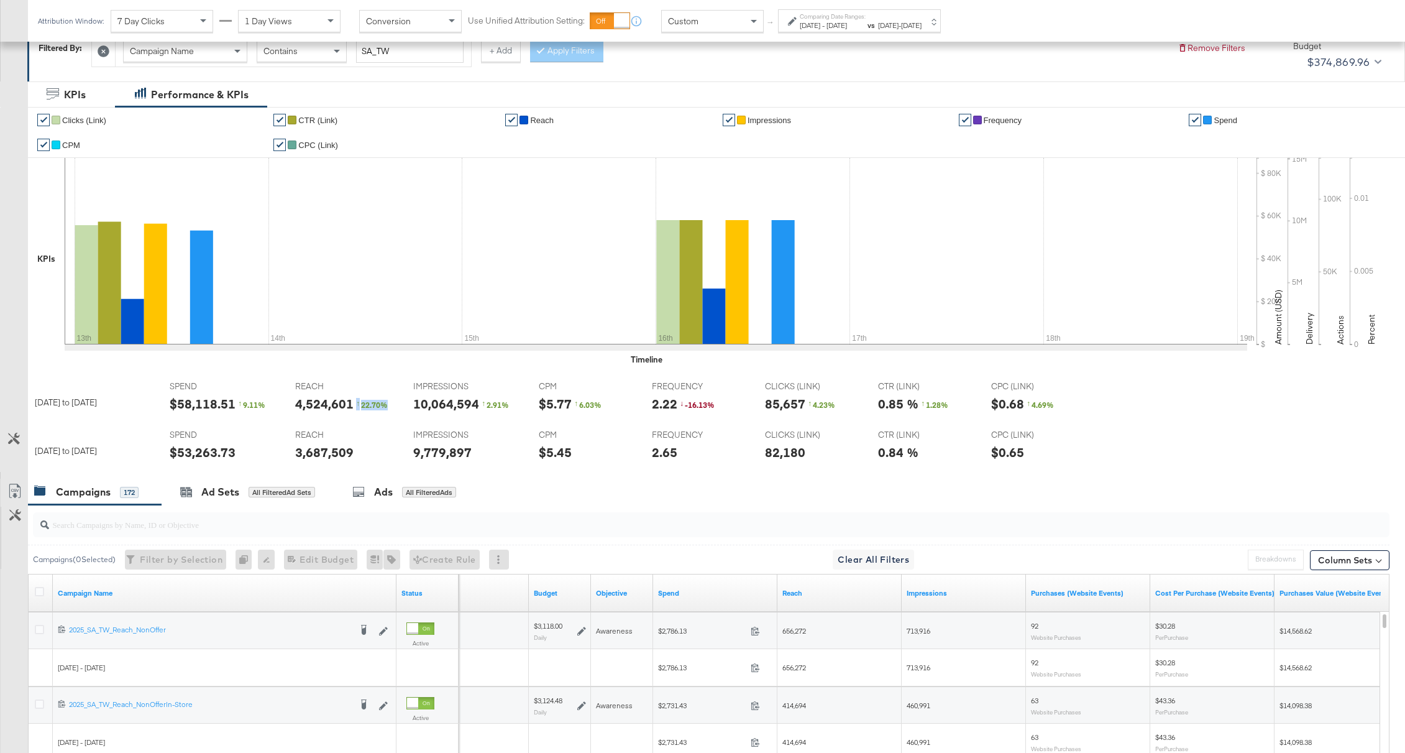
drag, startPoint x: 352, startPoint y: 406, endPoint x: 388, endPoint y: 406, distance: 36.0
click at [388, 406] on div "4,524,601 ↑ 22.70 %" at bounding box center [344, 404] width 98 height 18
click at [388, 406] on div "↑ 22.70 %" at bounding box center [374, 405] width 37 height 11
